Goal: Task Accomplishment & Management: Manage account settings

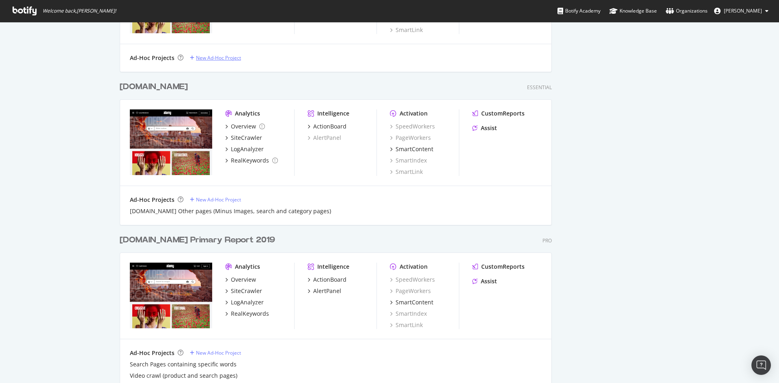
scroll to position [365, 0]
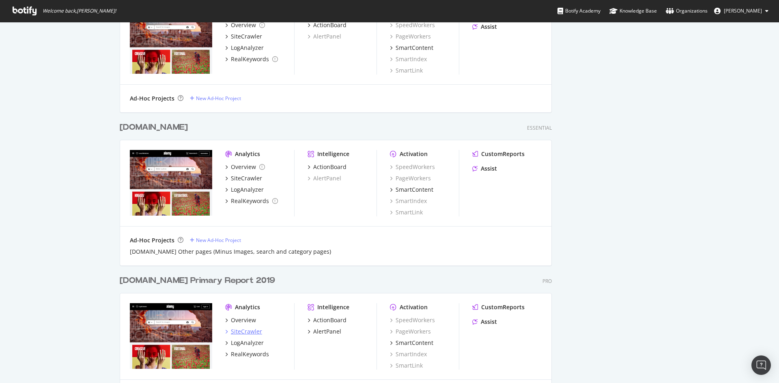
click at [241, 333] on div "SiteCrawler" at bounding box center [246, 332] width 31 height 8
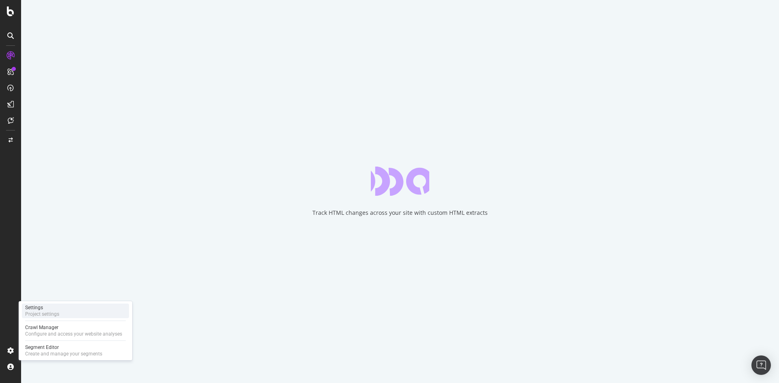
click at [52, 307] on div "Settings" at bounding box center [42, 308] width 34 height 6
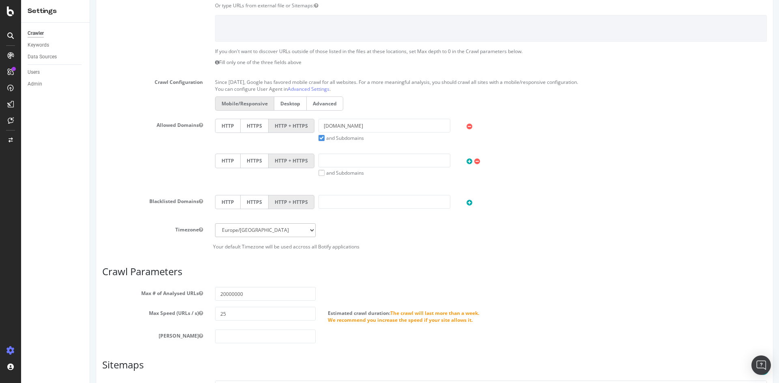
scroll to position [203, 0]
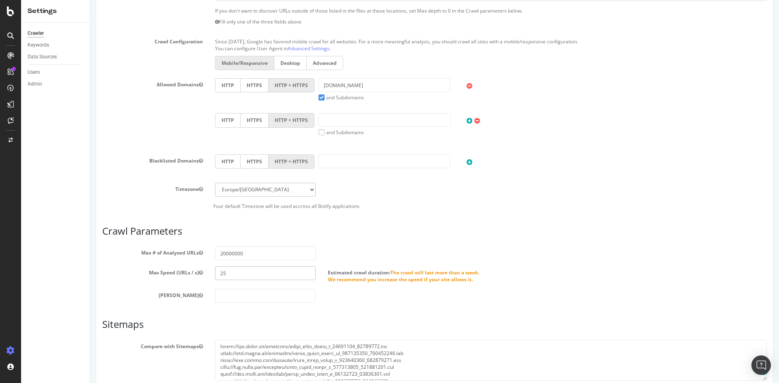
click at [248, 278] on input "25" at bounding box center [265, 274] width 101 height 14
drag, startPoint x: 247, startPoint y: 276, endPoint x: 252, endPoint y: 278, distance: 5.7
click at [247, 276] on input "25" at bounding box center [265, 274] width 101 height 14
type input "2"
drag, startPoint x: 239, startPoint y: 254, endPoint x: 233, endPoint y: 253, distance: 6.5
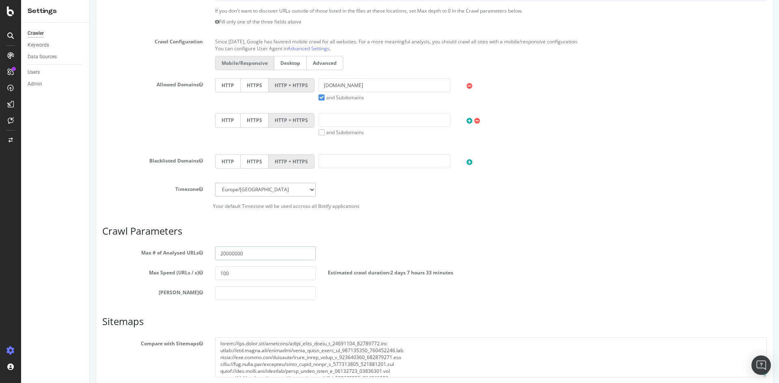
click at [233, 253] on input "20000000" at bounding box center [265, 254] width 101 height 14
drag, startPoint x: 226, startPoint y: 253, endPoint x: 234, endPoint y: 253, distance: 8.1
click at [234, 253] on input "20000000" at bounding box center [265, 254] width 101 height 14
click at [241, 276] on input "100" at bounding box center [265, 274] width 101 height 14
click at [260, 266] on section "Max # of Analysed URLs 20000000 Max Speed (URLs / s) 100 Estimated crawl durati…" at bounding box center [434, 274] width 665 height 54
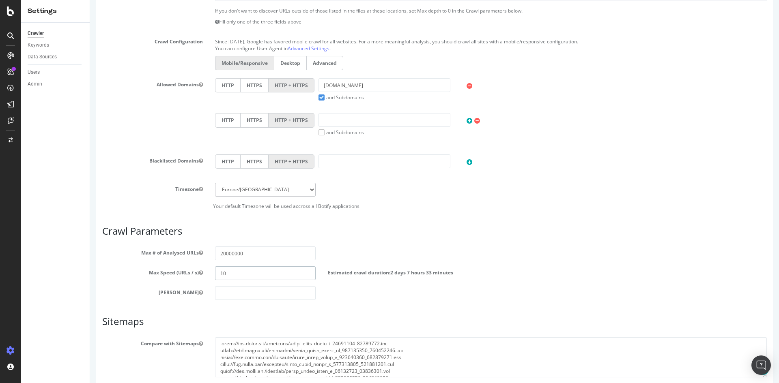
type input "1"
type input "25"
click at [446, 330] on article "Sitemaps Compare with Sitemaps Automatically find sitemap(s)" at bounding box center [434, 359] width 665 height 80
click at [566, 275] on div "Max Speed (URLs / s) 25 Estimated crawl duration: The crawl will last more than…" at bounding box center [434, 275] width 677 height 17
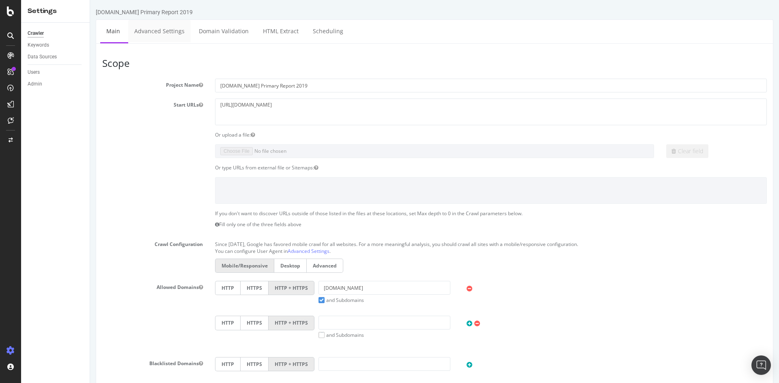
drag, startPoint x: 153, startPoint y: 27, endPoint x: 426, endPoint y: 49, distance: 274.7
click at [153, 27] on link "Advanced Settings" at bounding box center [159, 31] width 62 height 22
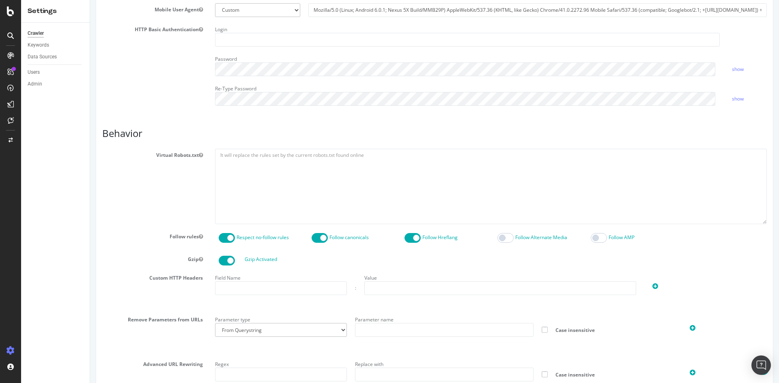
scroll to position [284, 0]
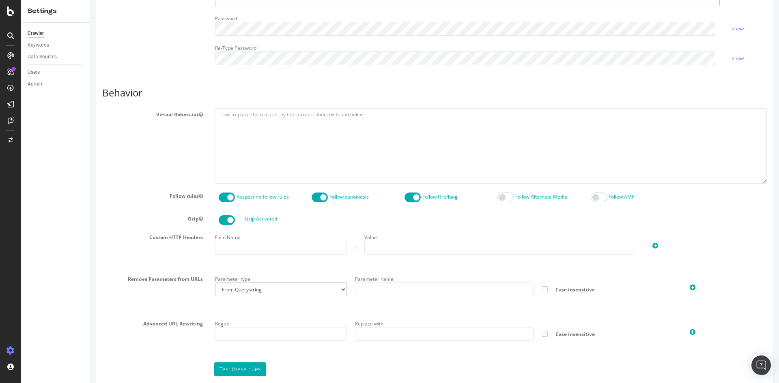
type input "alamy"
drag, startPoint x: 158, startPoint y: 238, endPoint x: 206, endPoint y: 237, distance: 47.9
click at [206, 237] on label "Custom HTTP Headers" at bounding box center [152, 236] width 113 height 10
click at [253, 243] on input "text" at bounding box center [281, 248] width 132 height 14
click at [277, 246] on input "text" at bounding box center [281, 248] width 132 height 14
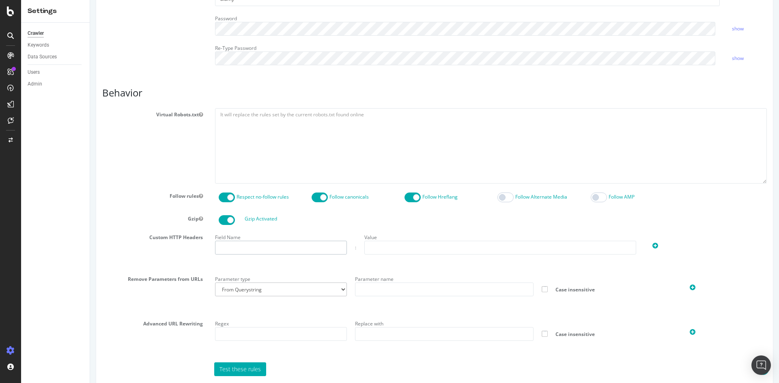
click at [277, 246] on input "text" at bounding box center [281, 248] width 132 height 14
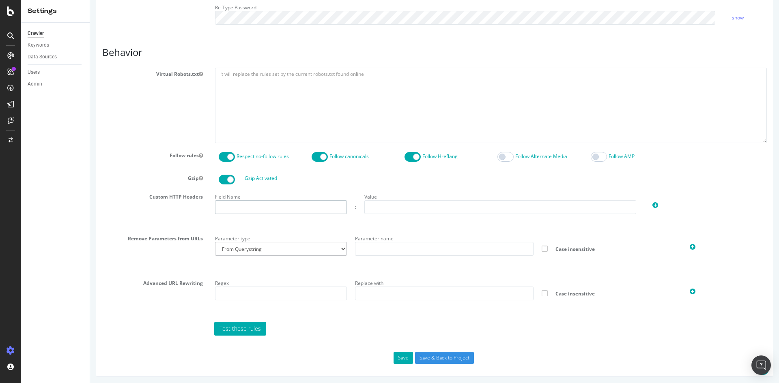
scroll to position [326, 0]
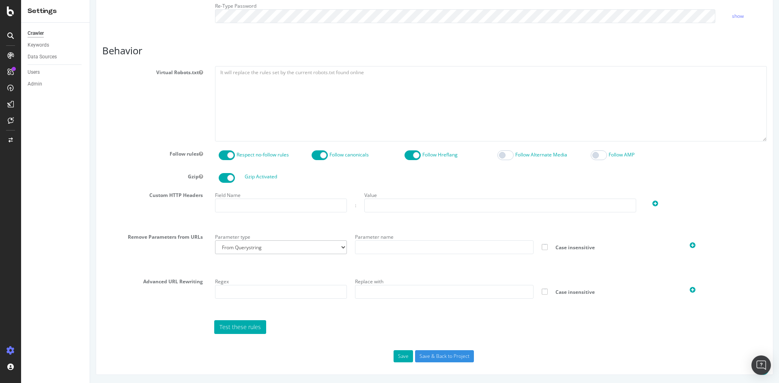
click at [306, 319] on section "Virtual Robots.txt Follow rules Respect no-follow rules Follow canonicals Follo…" at bounding box center [434, 200] width 665 height 268
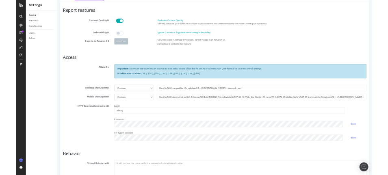
scroll to position [0, 0]
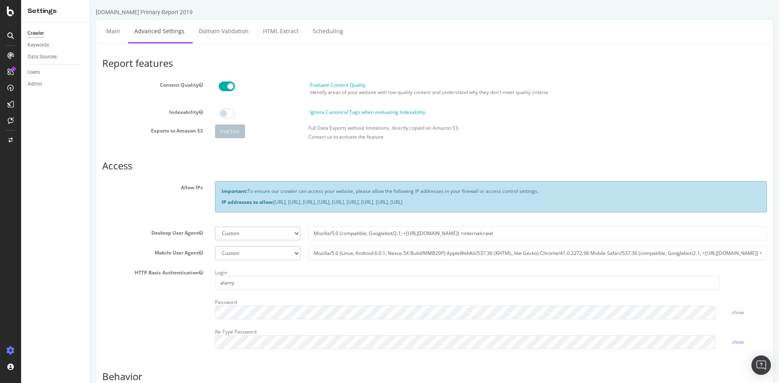
click at [539, 146] on div "Report features Content Quality Evaluate Content Quality Identify areas of your…" at bounding box center [434, 373] width 665 height 631
drag, startPoint x: 296, startPoint y: 192, endPoint x: 563, endPoint y: 191, distance: 266.6
click at [489, 193] on p "Important: To ensure our crawler can access your website, please allow the foll…" at bounding box center [491, 191] width 539 height 7
click at [563, 191] on p "Important: To ensure our crawler can access your website, please allow the foll…" at bounding box center [491, 191] width 539 height 7
click at [640, 58] on h3 "Report features" at bounding box center [434, 63] width 665 height 11
